Goal: Task Accomplishment & Management: Manage account settings

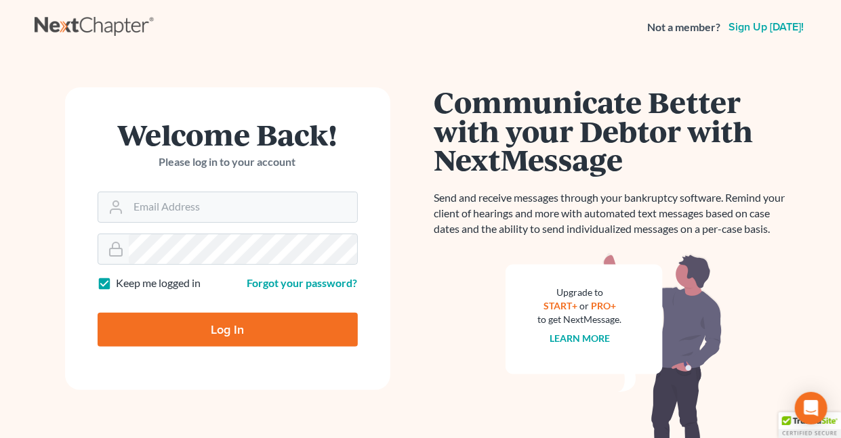
click at [117, 279] on label "Keep me logged in" at bounding box center [159, 284] width 85 height 16
click at [122, 279] on input "Keep me logged in" at bounding box center [126, 280] width 9 height 9
checkbox input "false"
click at [205, 209] on input "Email Address" at bounding box center [243, 207] width 228 height 30
type input "holderesq_jh@bellsouth.net"
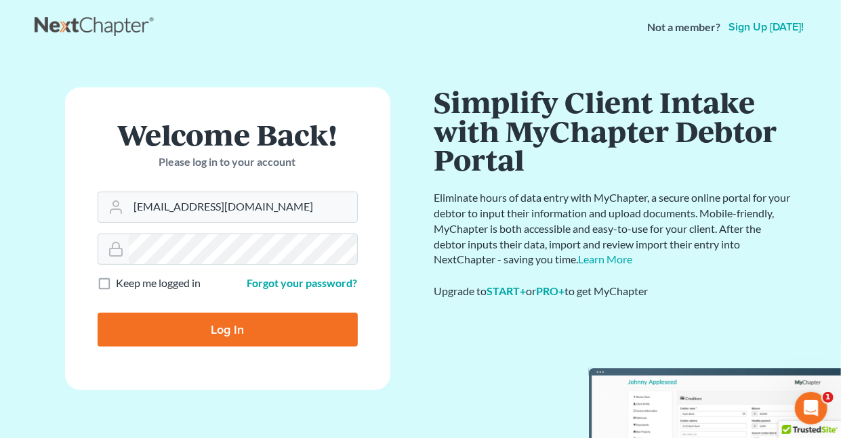
click at [241, 327] on input "Log In" at bounding box center [228, 330] width 260 height 34
type input "Thinking..."
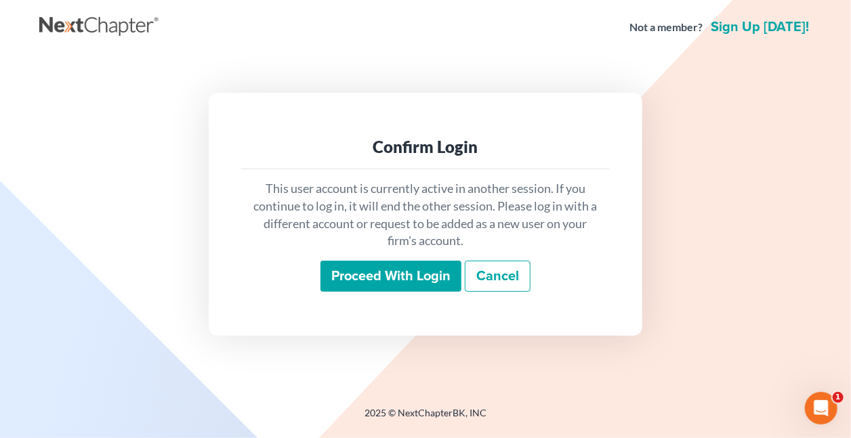
click at [397, 276] on input "Proceed with login" at bounding box center [391, 276] width 141 height 31
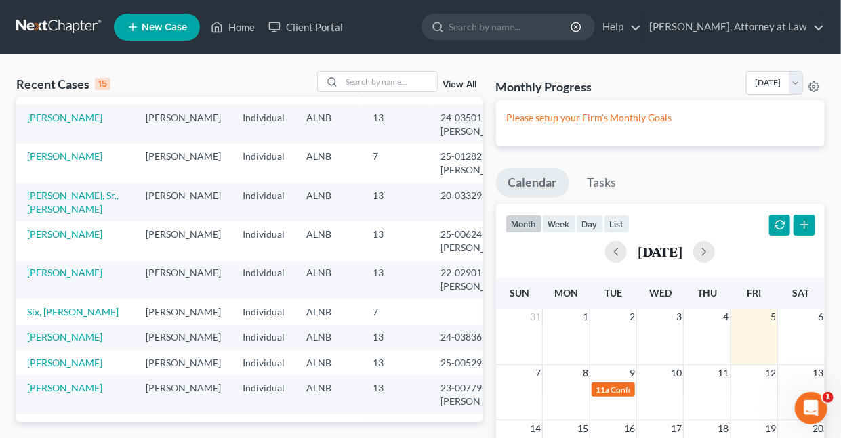
scroll to position [152, 0]
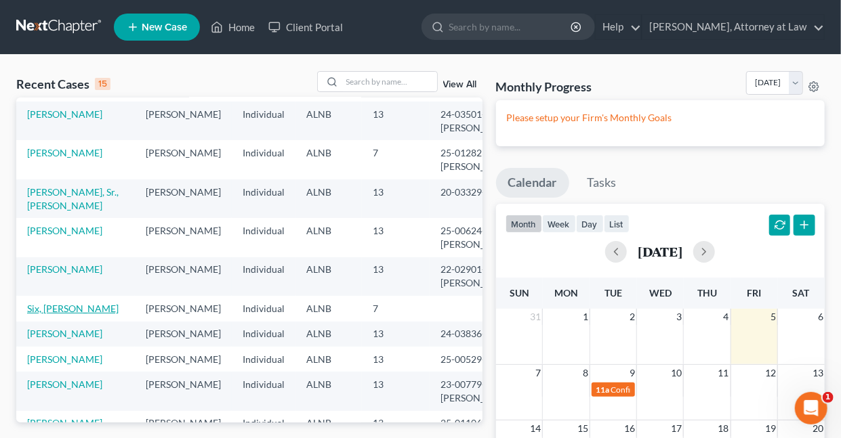
click at [48, 314] on link "Six, Monikah" at bounding box center [72, 309] width 91 height 12
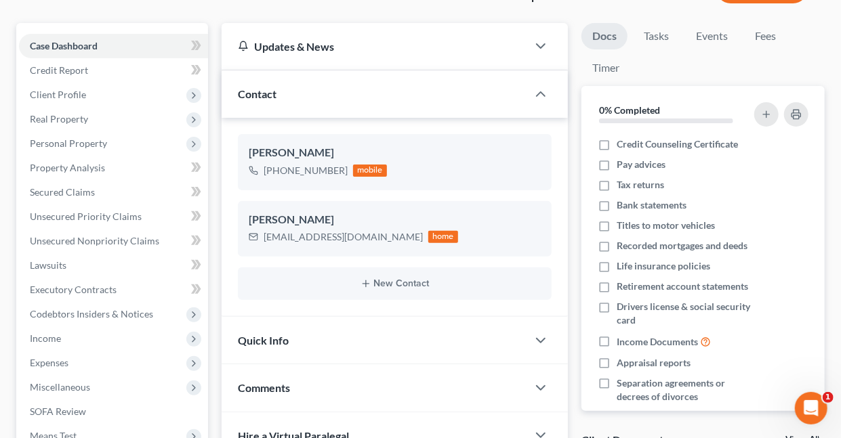
scroll to position [115, 0]
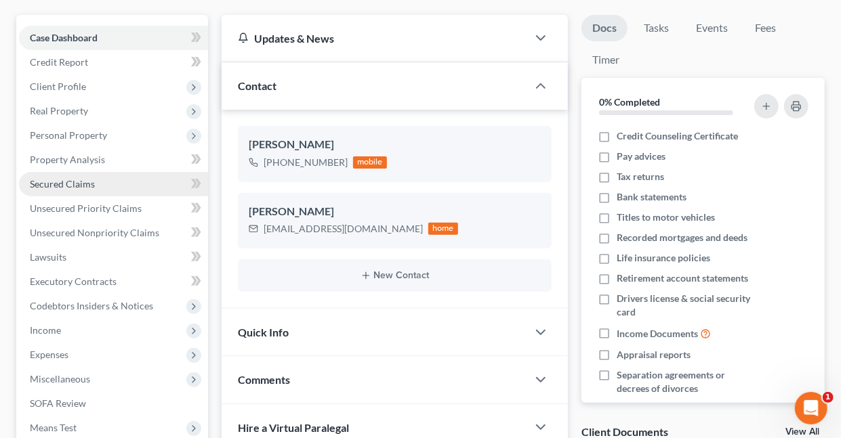
click at [77, 180] on span "Secured Claims" at bounding box center [62, 184] width 65 height 12
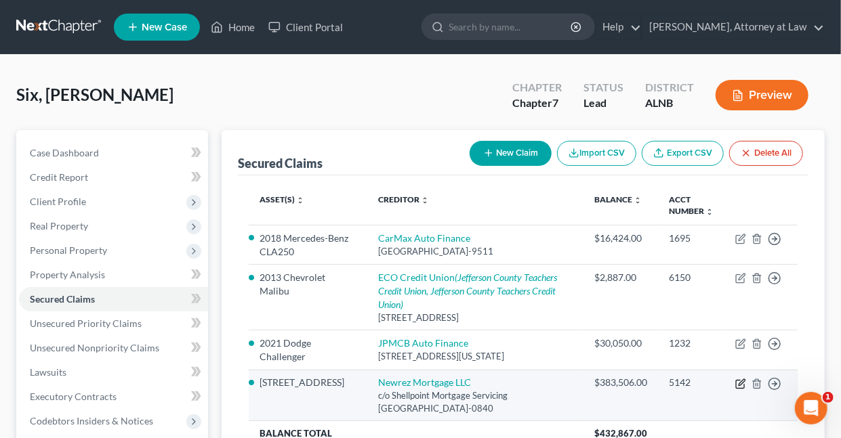
click at [741, 380] on icon "button" at bounding box center [742, 383] width 6 height 6
select select "45"
select select "2"
select select "0"
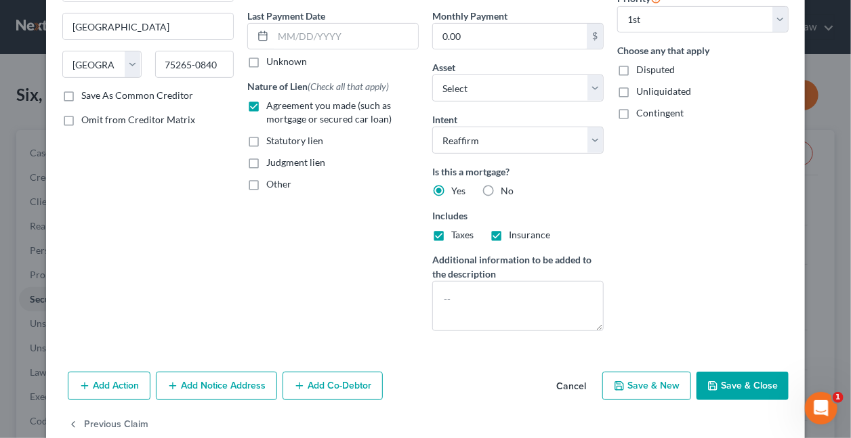
scroll to position [203, 0]
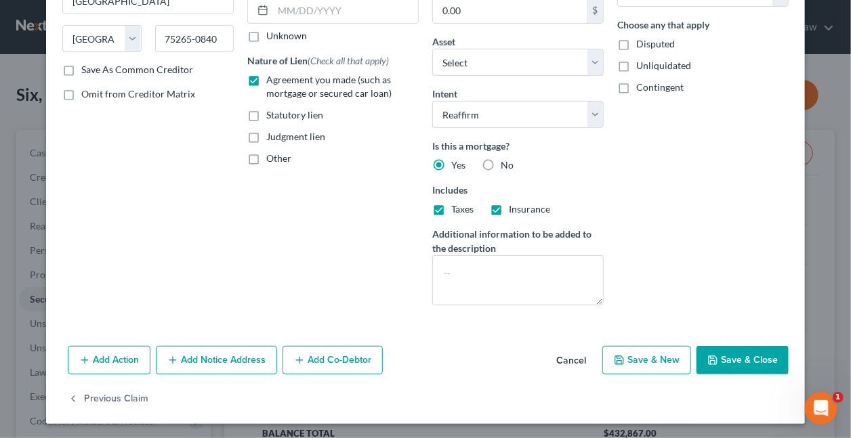
click at [215, 361] on button "Add Notice Address" at bounding box center [216, 360] width 121 height 28
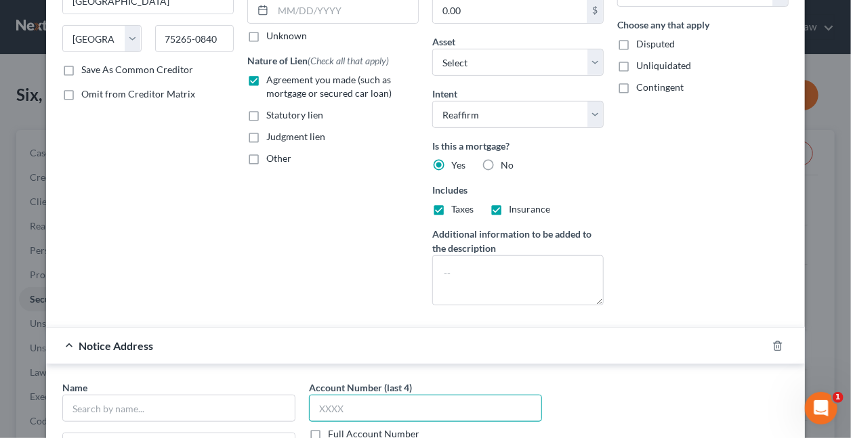
click at [356, 400] on input "text" at bounding box center [425, 408] width 233 height 27
type input "5142"
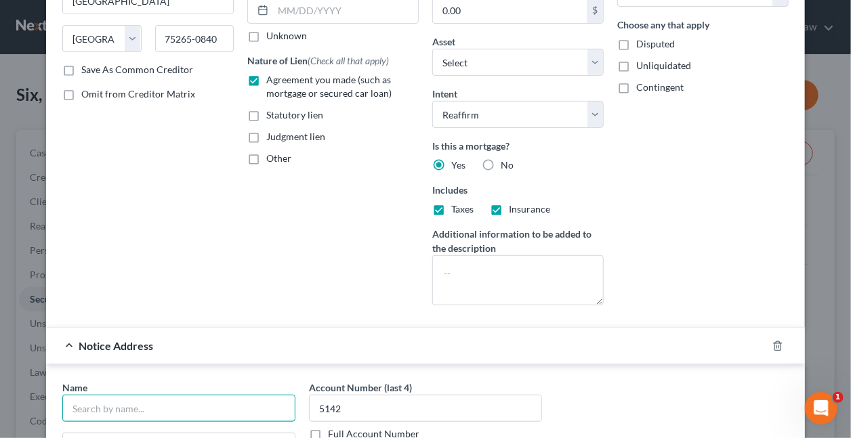
click at [212, 407] on input "text" at bounding box center [178, 408] width 233 height 27
type input "NewRez LLC"
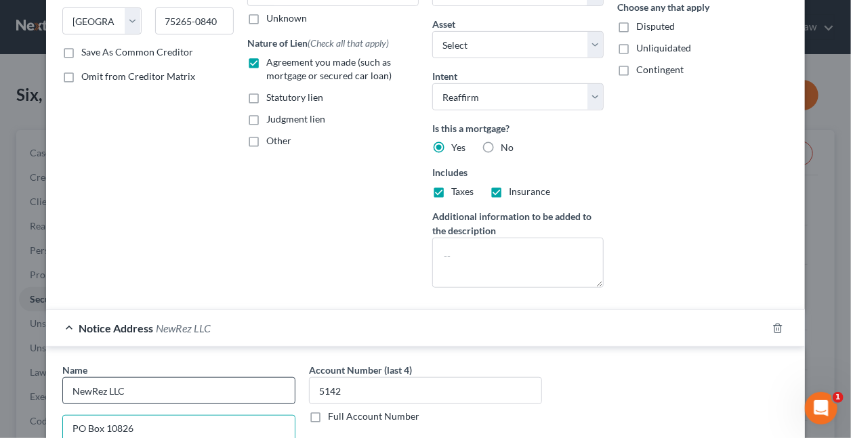
type input "PO Box 10826"
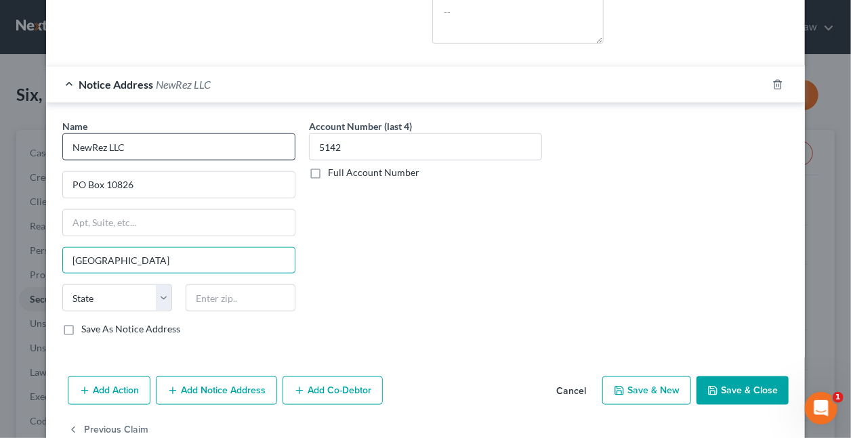
type input "Greenville"
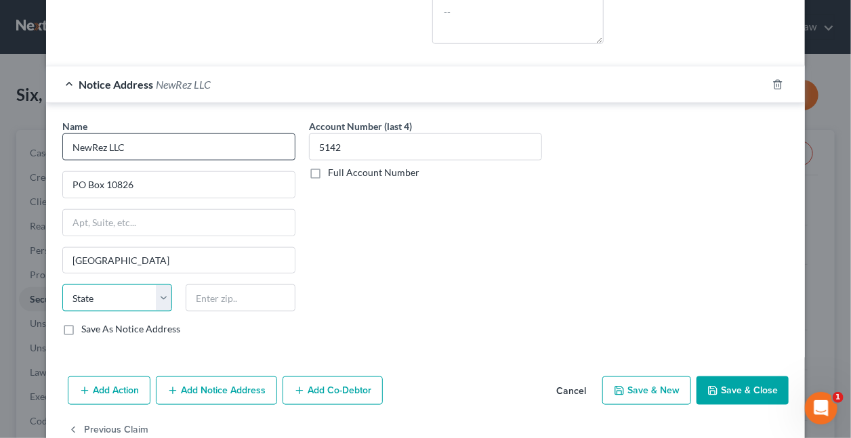
select select "42"
type input "29603"
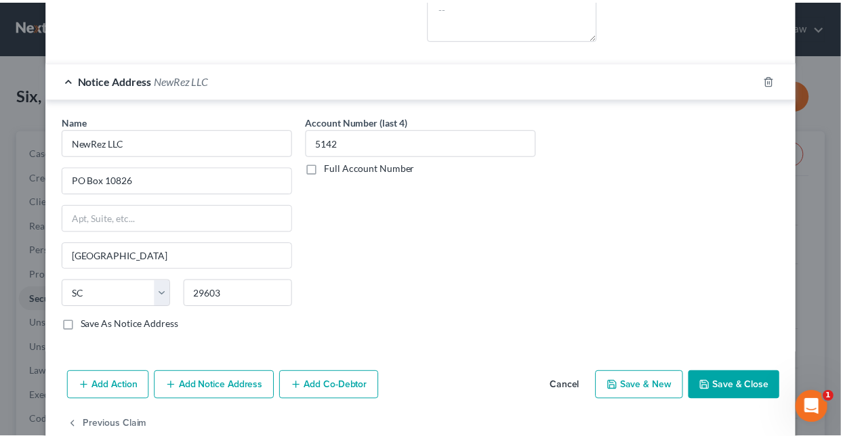
scroll to position [493, 0]
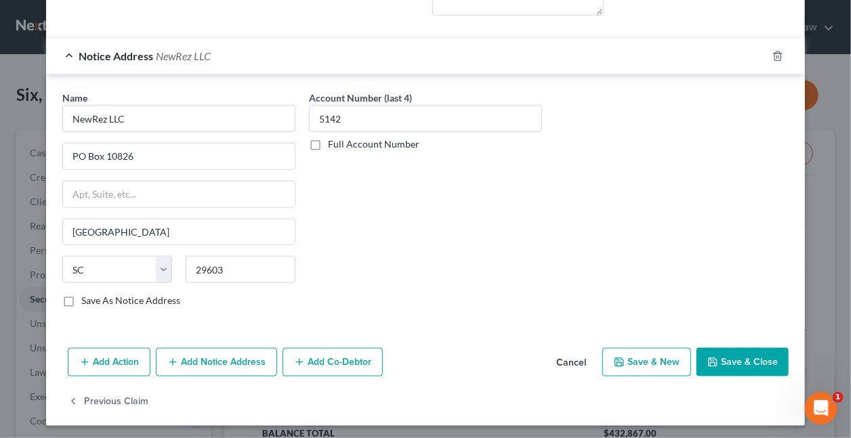
click at [718, 355] on button "Save & Close" at bounding box center [743, 362] width 92 height 28
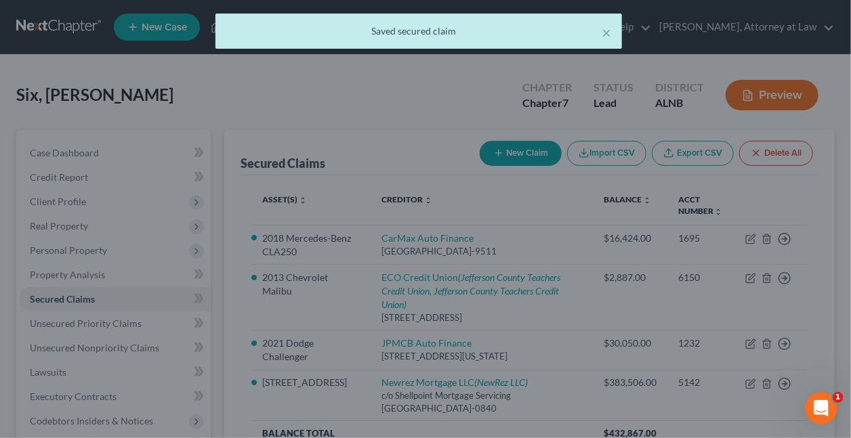
scroll to position [0, 0]
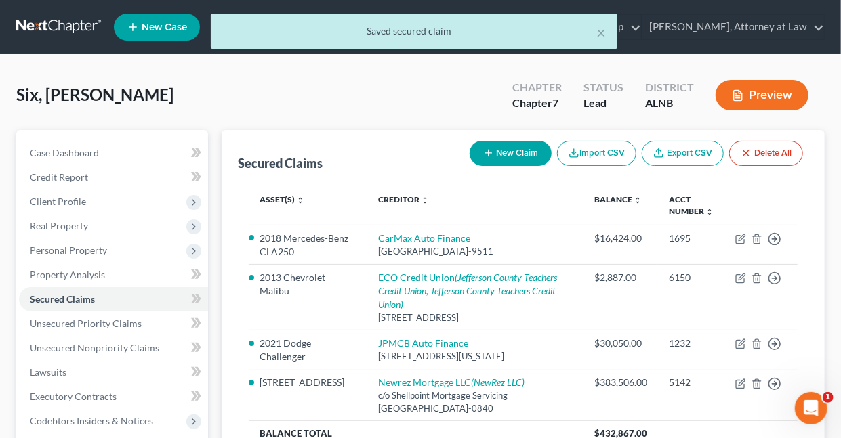
click at [771, 94] on button "Preview" at bounding box center [762, 95] width 93 height 30
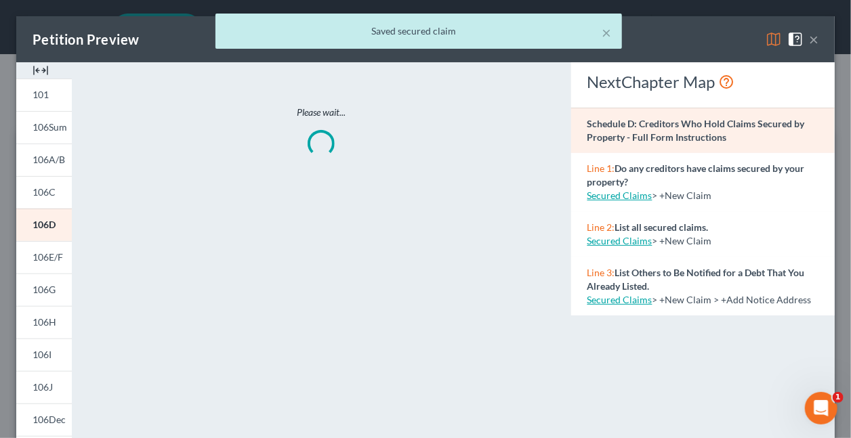
click at [764, 39] on div "× Saved secured claim" at bounding box center [418, 35] width 851 height 42
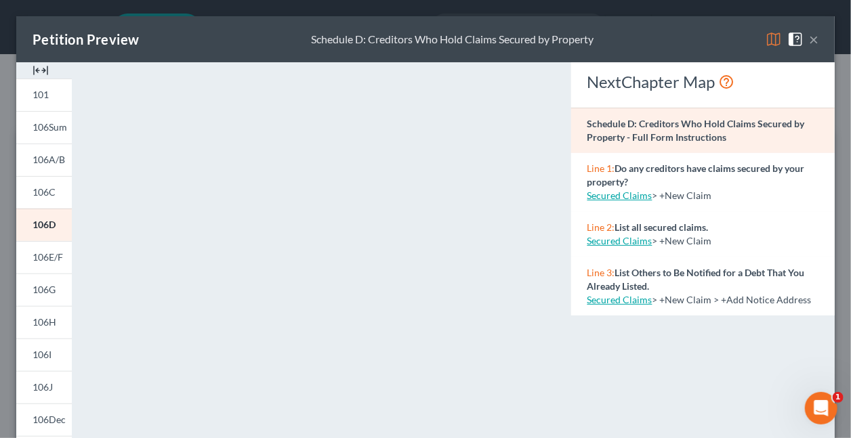
click at [766, 42] on img at bounding box center [774, 39] width 16 height 16
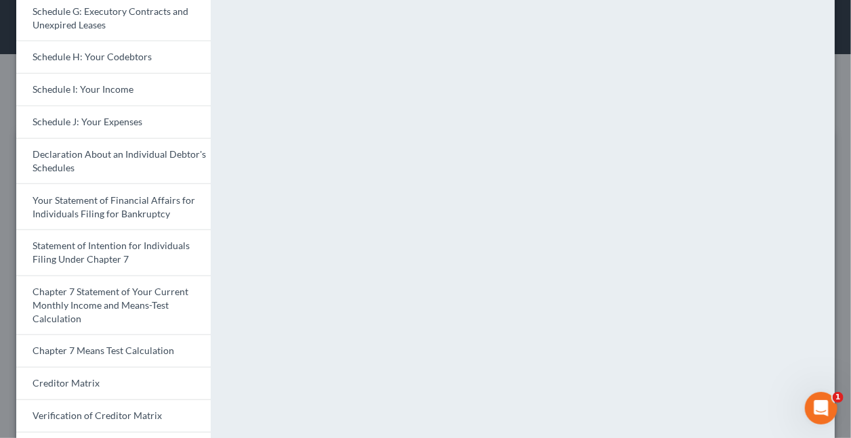
scroll to position [348, 0]
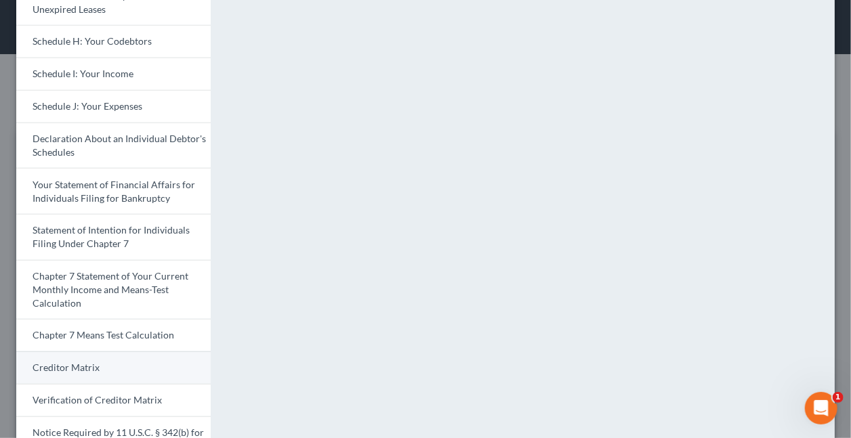
click at [86, 367] on span "Creditor Matrix" at bounding box center [66, 368] width 67 height 12
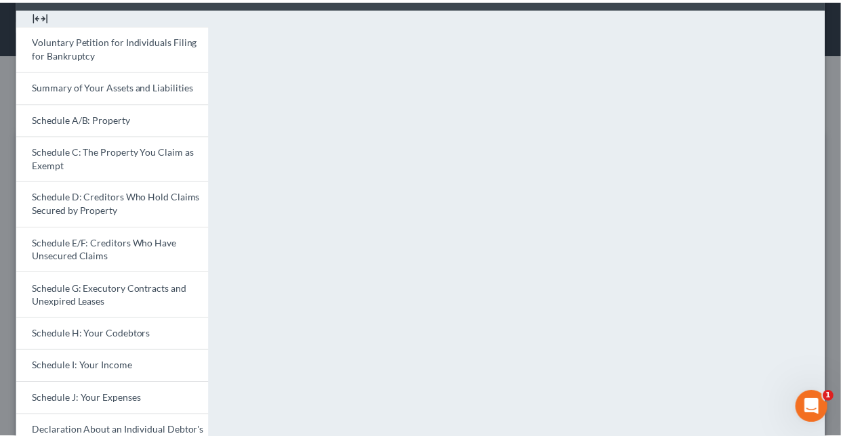
scroll to position [0, 0]
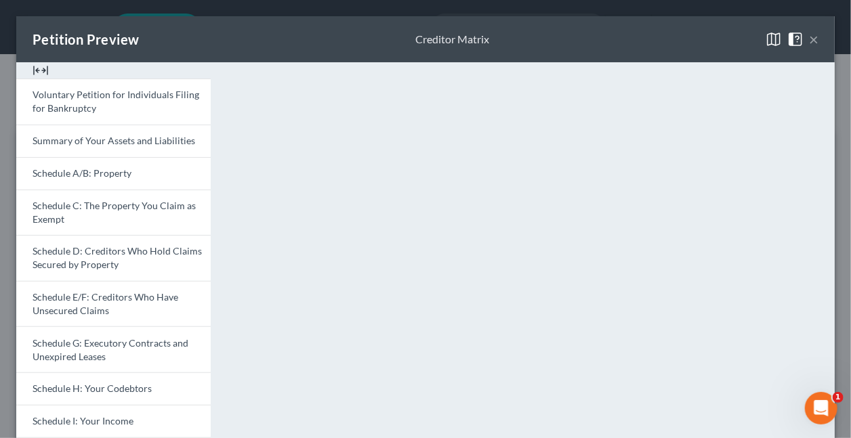
click at [809, 43] on button "×" at bounding box center [813, 39] width 9 height 16
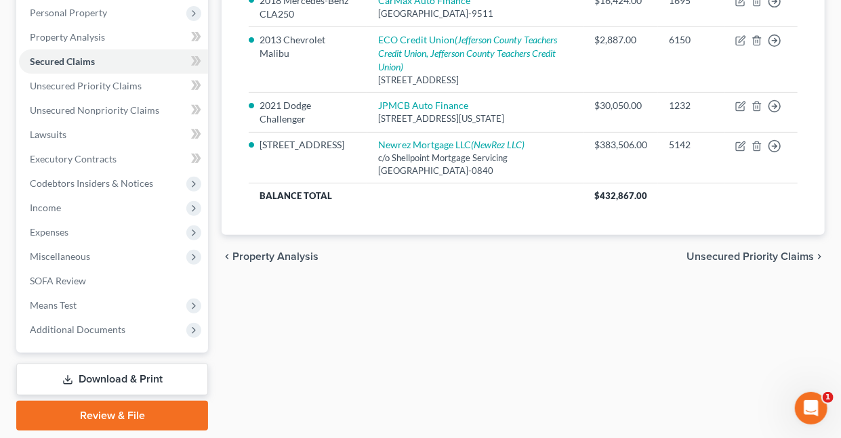
scroll to position [280, 0]
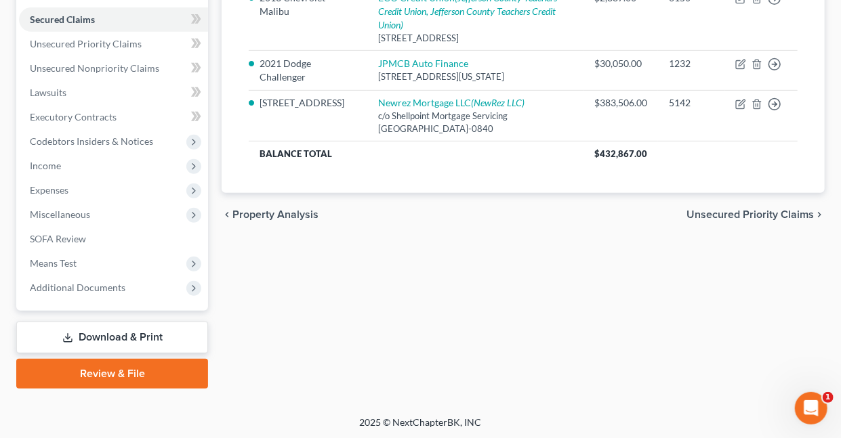
click at [128, 335] on link "Download & Print" at bounding box center [112, 338] width 192 height 32
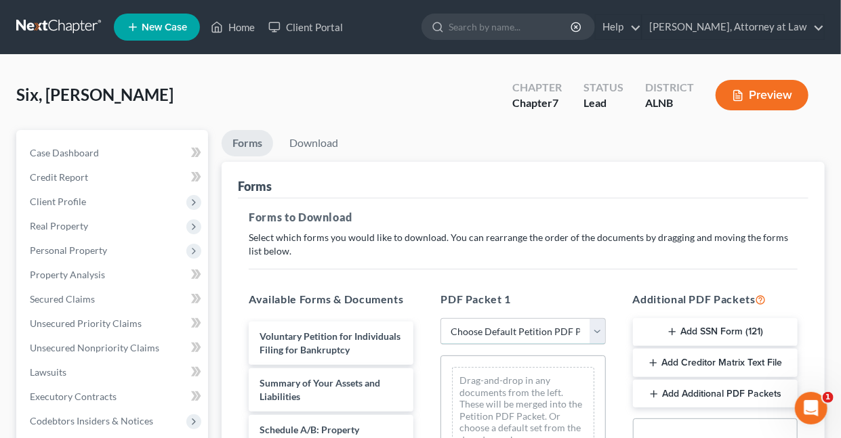
click at [508, 325] on select "Choose Default Petition PDF Packet Complete Bankruptcy Petition (all forms and …" at bounding box center [523, 332] width 165 height 27
select select "4"
click at [441, 319] on select "Choose Default Petition PDF Packet Complete Bankruptcy Petition (all forms and …" at bounding box center [523, 332] width 165 height 27
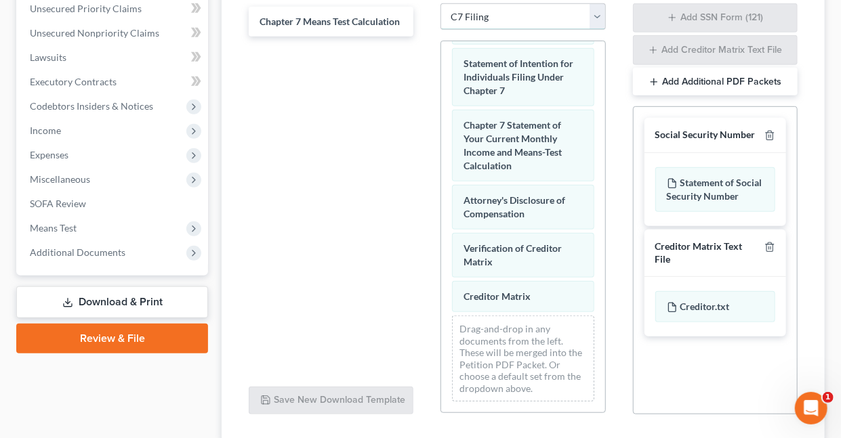
scroll to position [716, 0]
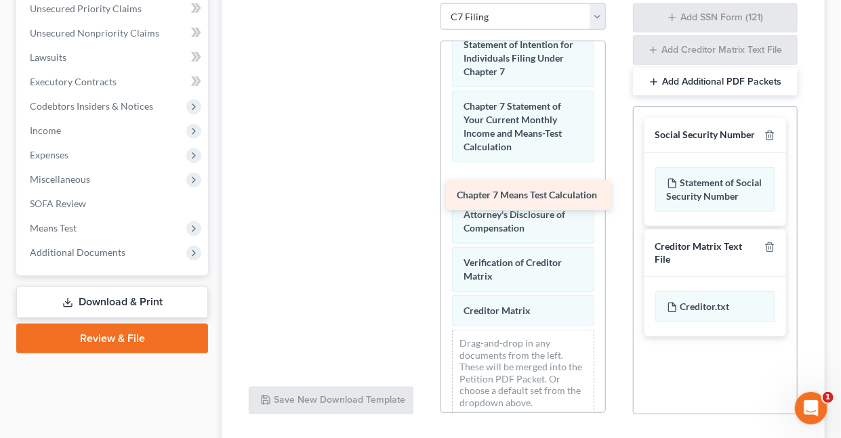
drag, startPoint x: 317, startPoint y: 18, endPoint x: 514, endPoint y: 192, distance: 263.6
click at [424, 3] on div "Chapter 7 Means Test Calculation Chapter 7 Means Test Calculation" at bounding box center [331, 3] width 186 height 0
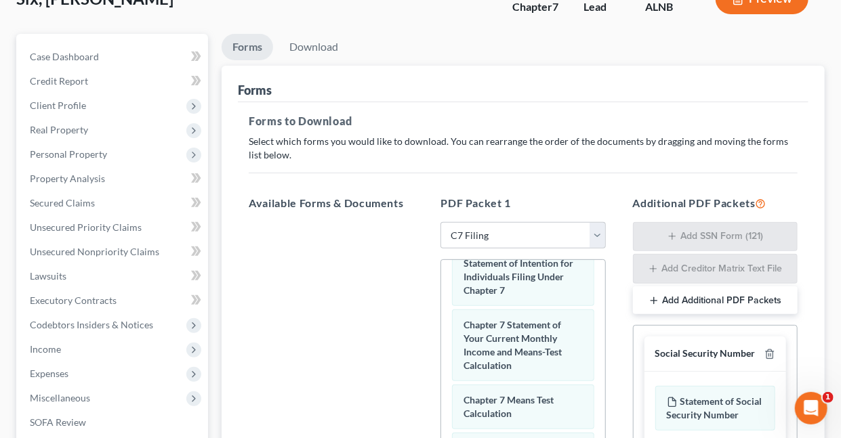
scroll to position [0, 0]
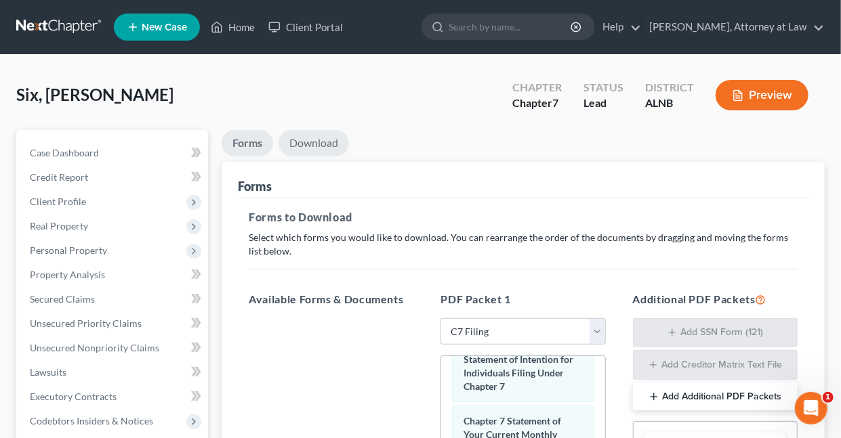
click at [307, 141] on link "Download" at bounding box center [314, 143] width 70 height 26
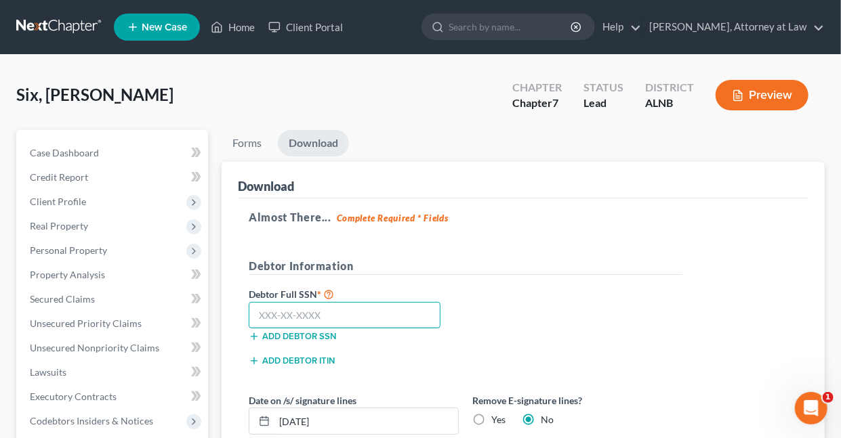
click at [355, 319] on input "text" at bounding box center [345, 315] width 192 height 27
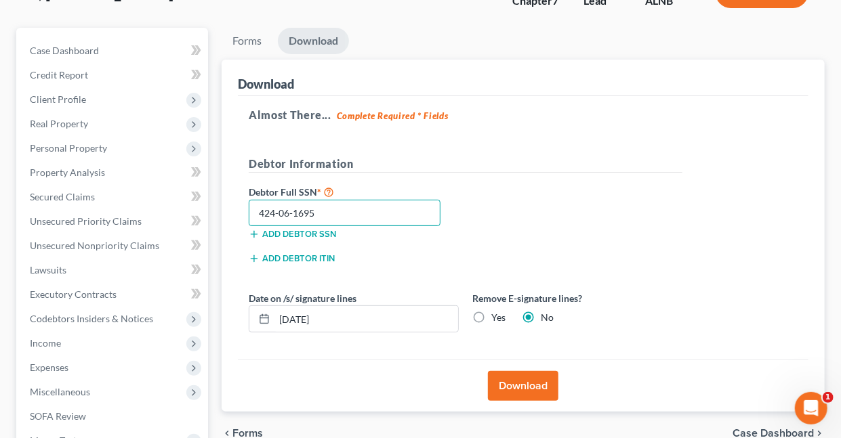
scroll to position [106, 0]
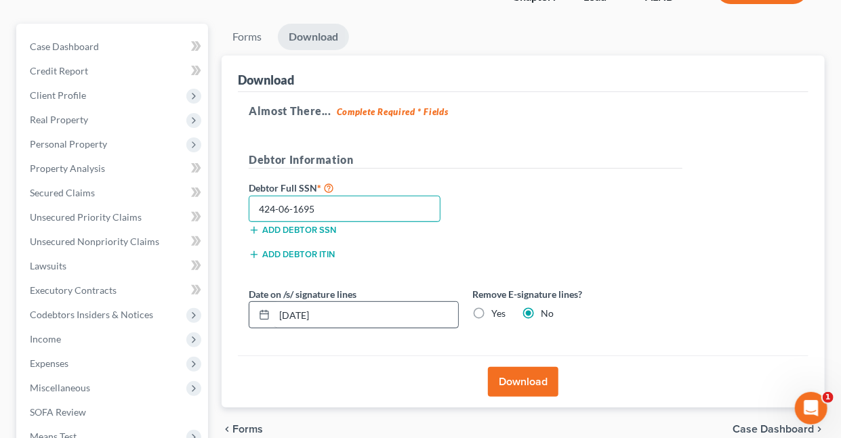
type input "424-06-1695"
click at [354, 315] on input "09/05/2025" at bounding box center [366, 315] width 184 height 26
type input "0"
type input "08/22/2025"
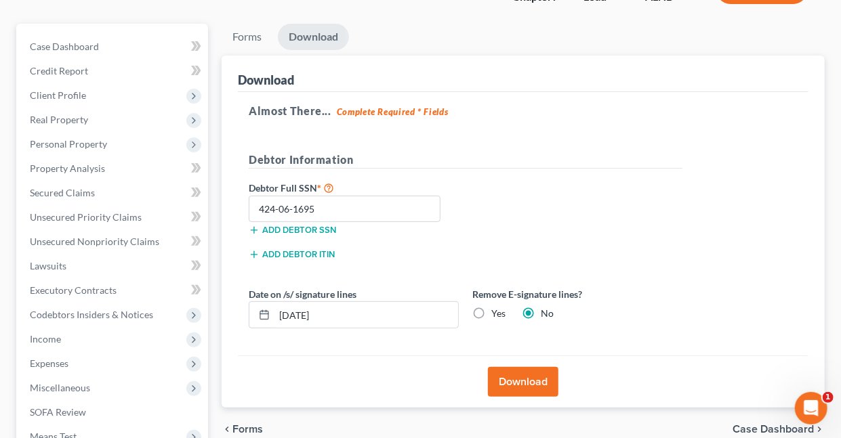
click at [527, 383] on button "Download" at bounding box center [523, 382] width 70 height 30
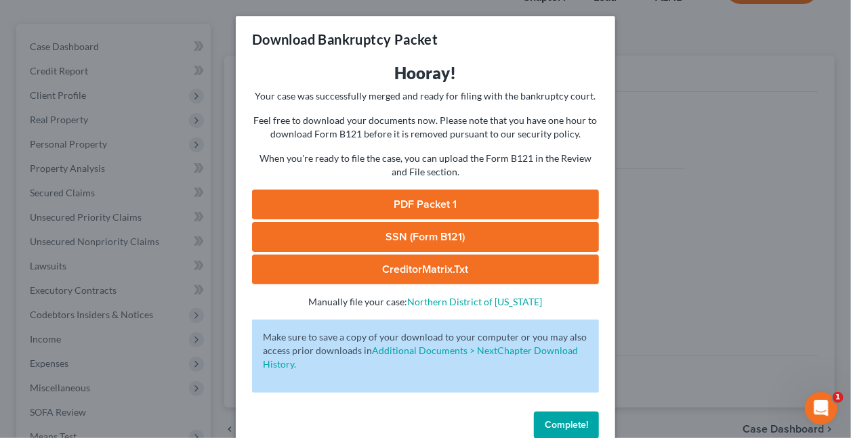
click at [449, 205] on link "PDF Packet 1" at bounding box center [425, 205] width 347 height 30
click at [432, 270] on link "CreditorMatrix.txt" at bounding box center [425, 270] width 347 height 30
click at [583, 426] on span "Complete!" at bounding box center [566, 426] width 43 height 12
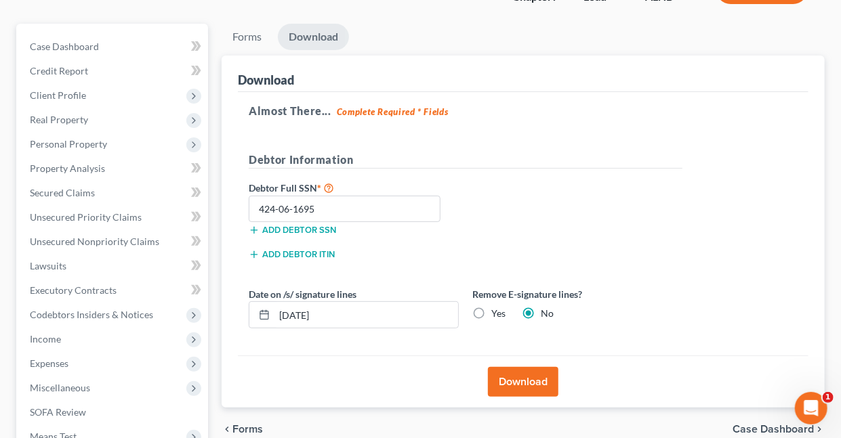
scroll to position [0, 0]
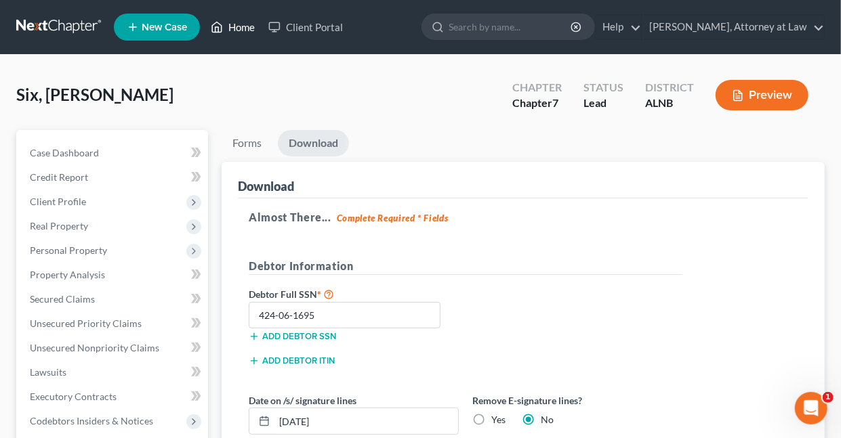
click at [244, 28] on link "Home" at bounding box center [233, 27] width 58 height 24
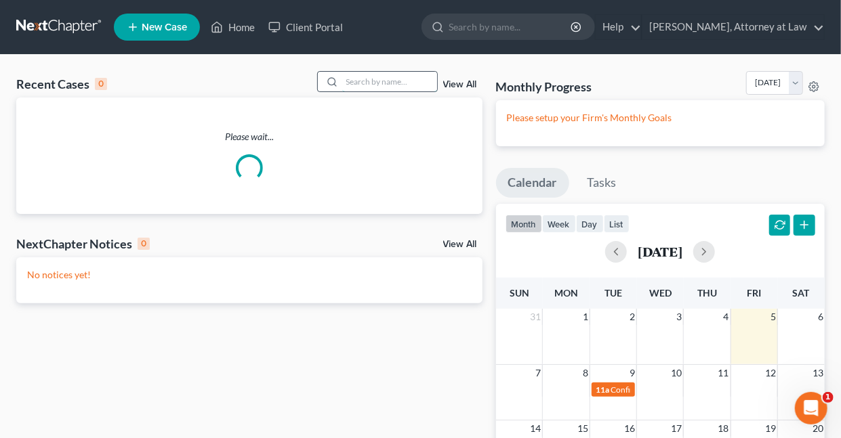
click at [379, 82] on input "search" at bounding box center [389, 82] width 95 height 20
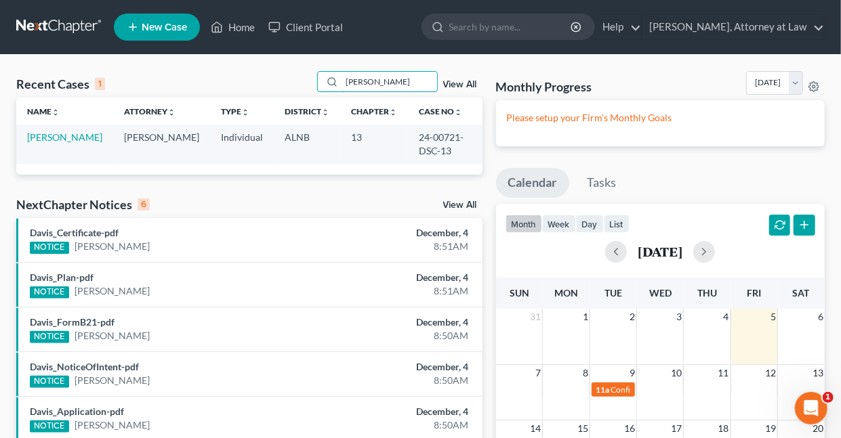
type input "Edwina"
click at [82, 139] on link "Thomas, Edwina" at bounding box center [64, 137] width 75 height 12
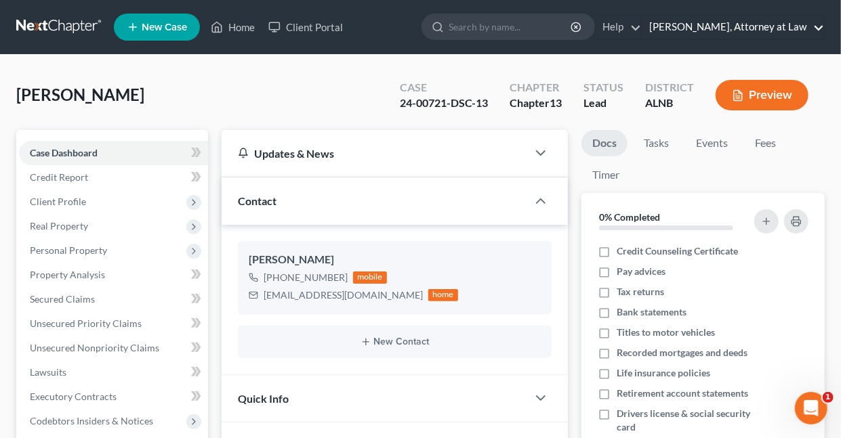
click at [821, 26] on link "Daisy M. Holder, Attorney at Law" at bounding box center [733, 27] width 182 height 24
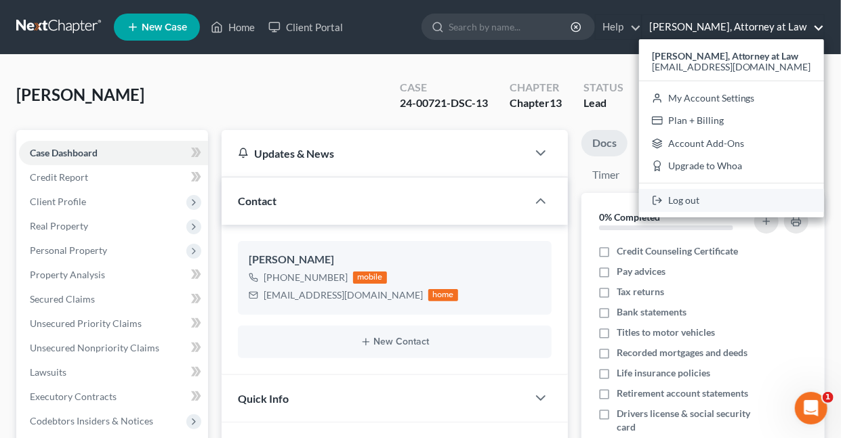
click at [706, 197] on link "Log out" at bounding box center [731, 200] width 185 height 23
